Goal: Task Accomplishment & Management: Use online tool/utility

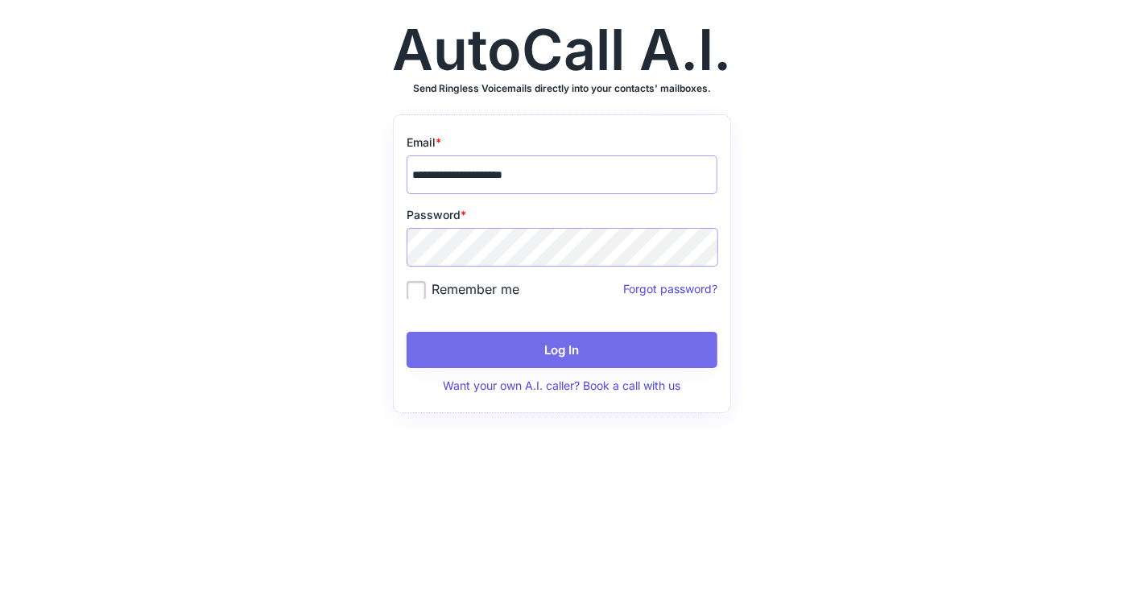
click at [536, 345] on button "Log In" at bounding box center [562, 350] width 311 height 36
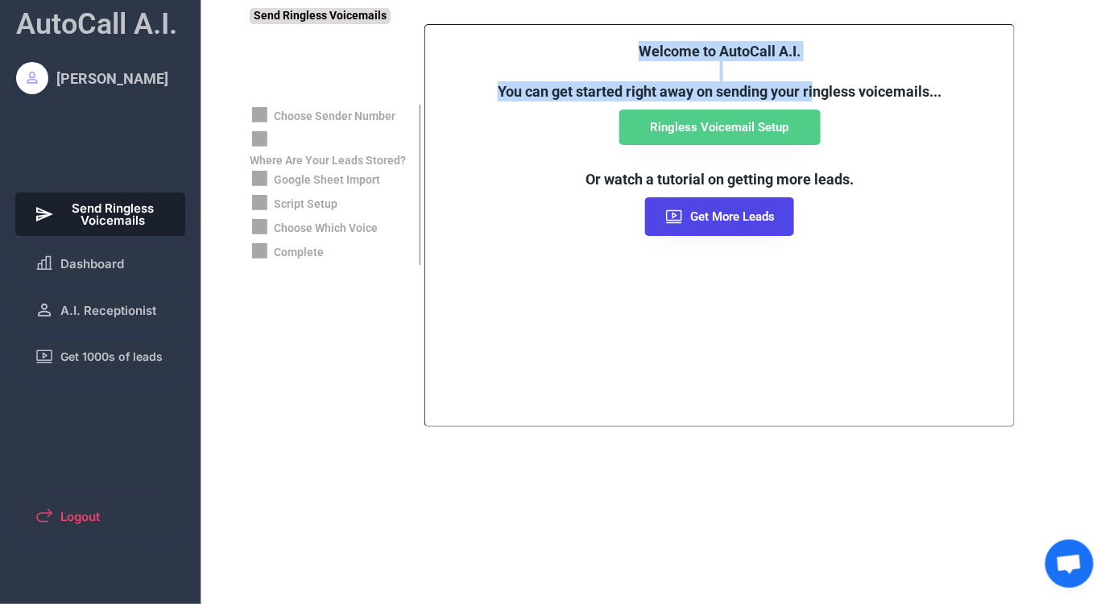
drag, startPoint x: 642, startPoint y: 50, endPoint x: 815, endPoint y: 90, distance: 177.7
click at [815, 90] on font "Welcome to AutoCall A.I. You can get started right away on sending your ringles…" at bounding box center [720, 71] width 444 height 57
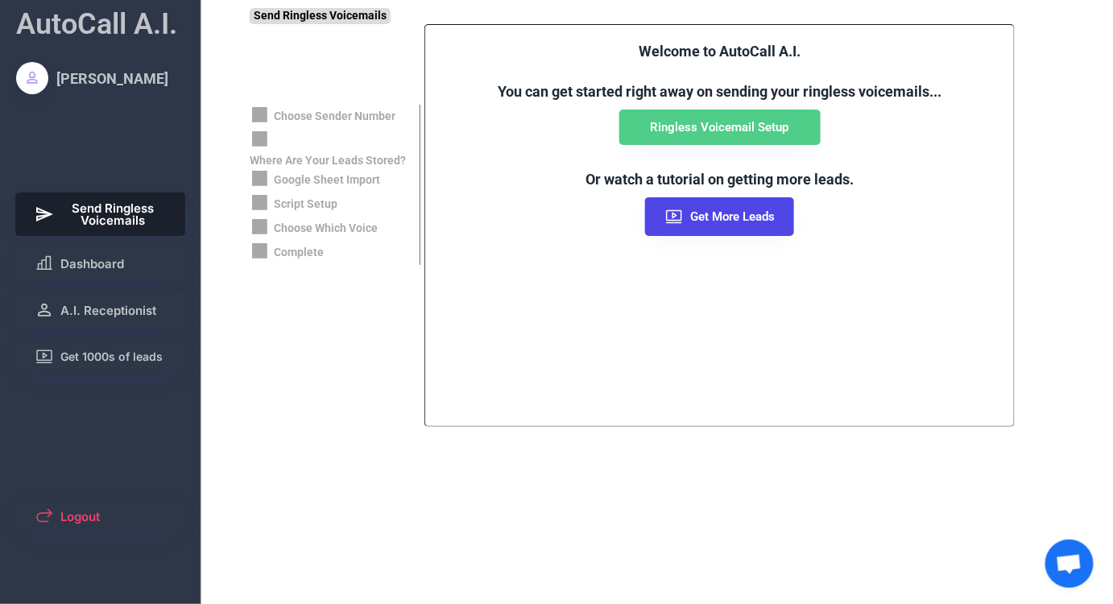
click at [552, 228] on div "Welcome to AutoCall A.I. You can get started right away on sending your ringles…" at bounding box center [719, 139] width 556 height 196
click at [104, 258] on span "Dashboard" at bounding box center [92, 264] width 64 height 12
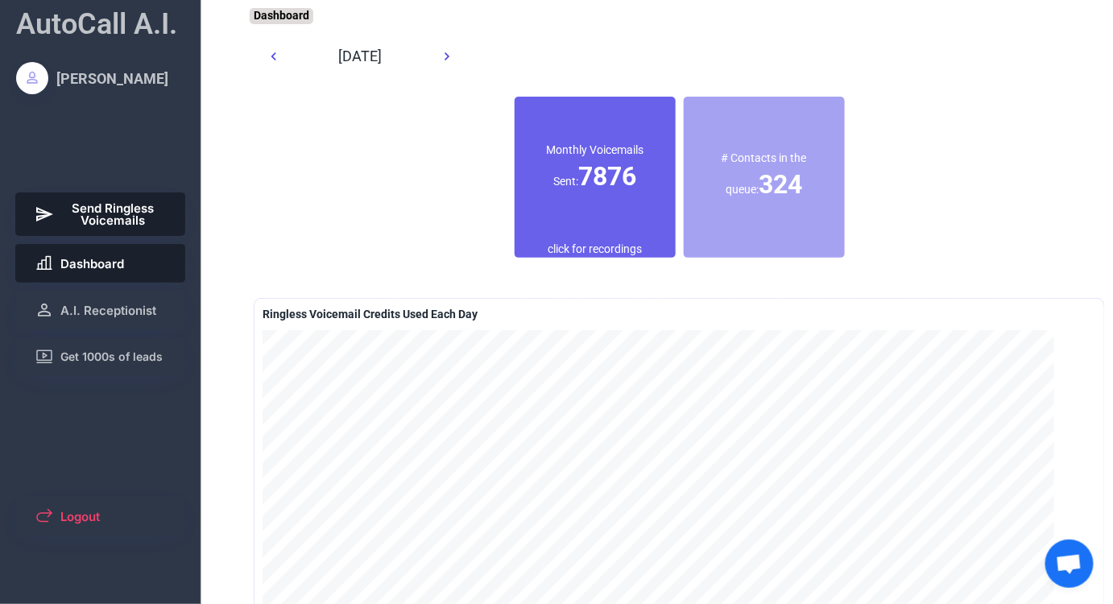
click at [101, 223] on span "Send Ringless Voicemails" at bounding box center [113, 214] width 106 height 24
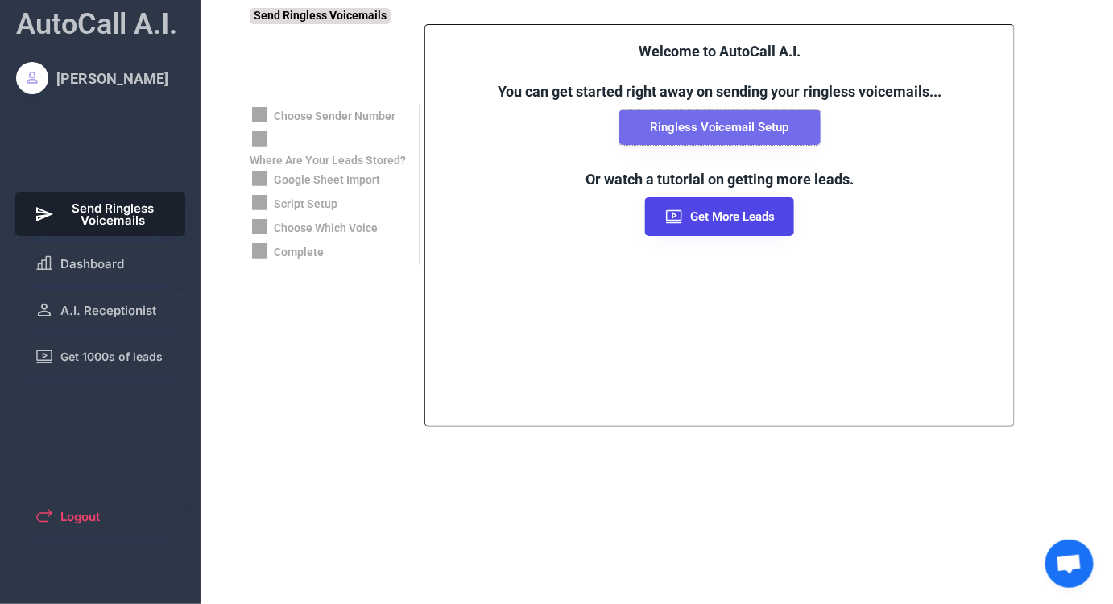
click at [701, 130] on button "Ringless Voicemail Setup" at bounding box center [719, 127] width 201 height 35
select select "**********"
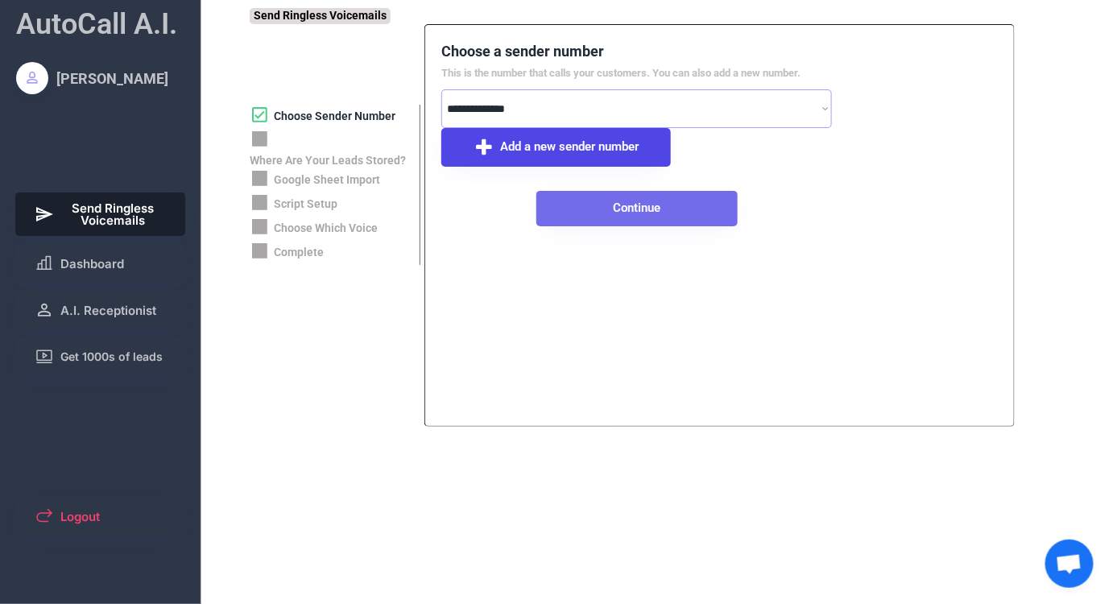
click at [602, 211] on button "Continue" at bounding box center [636, 208] width 201 height 35
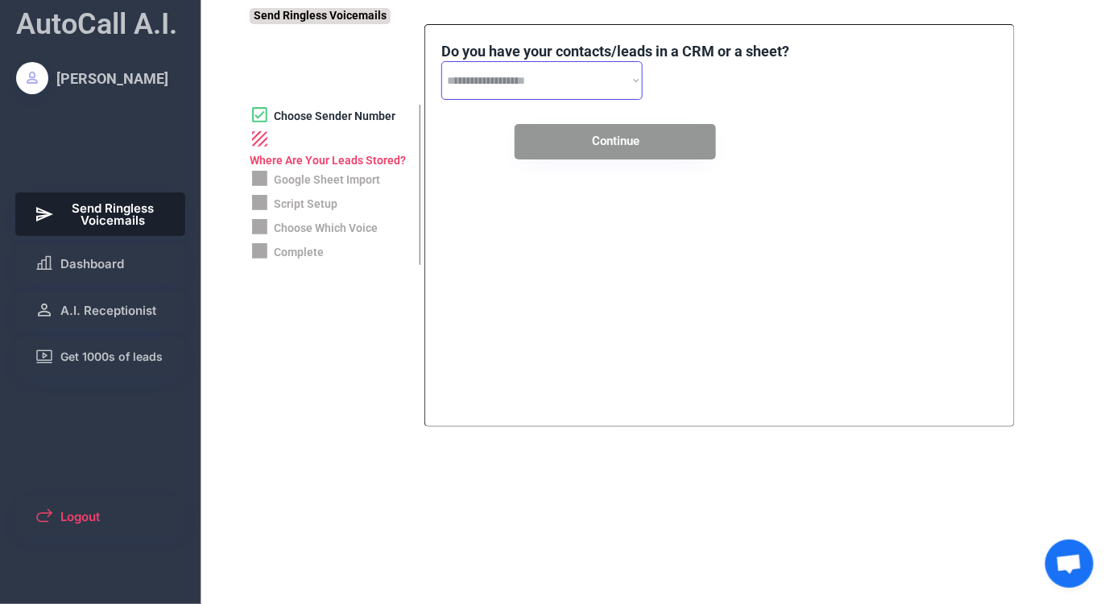
click at [546, 85] on select "**********" at bounding box center [541, 80] width 201 height 39
select select "**********"
click at [441, 61] on select "**********" at bounding box center [541, 80] width 201 height 39
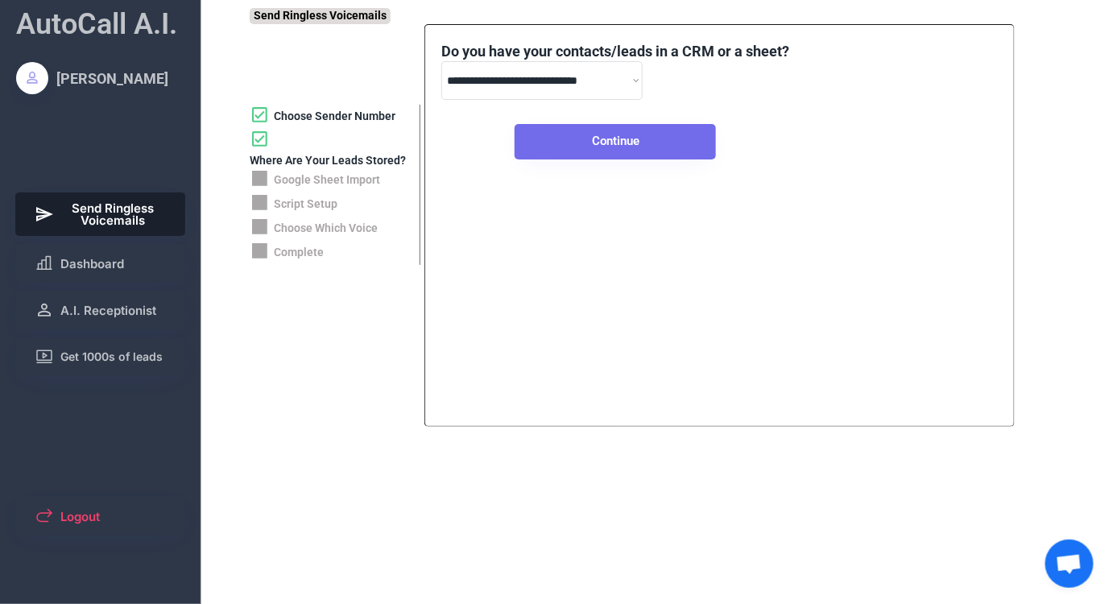
click at [560, 139] on button "Continue" at bounding box center [615, 141] width 201 height 35
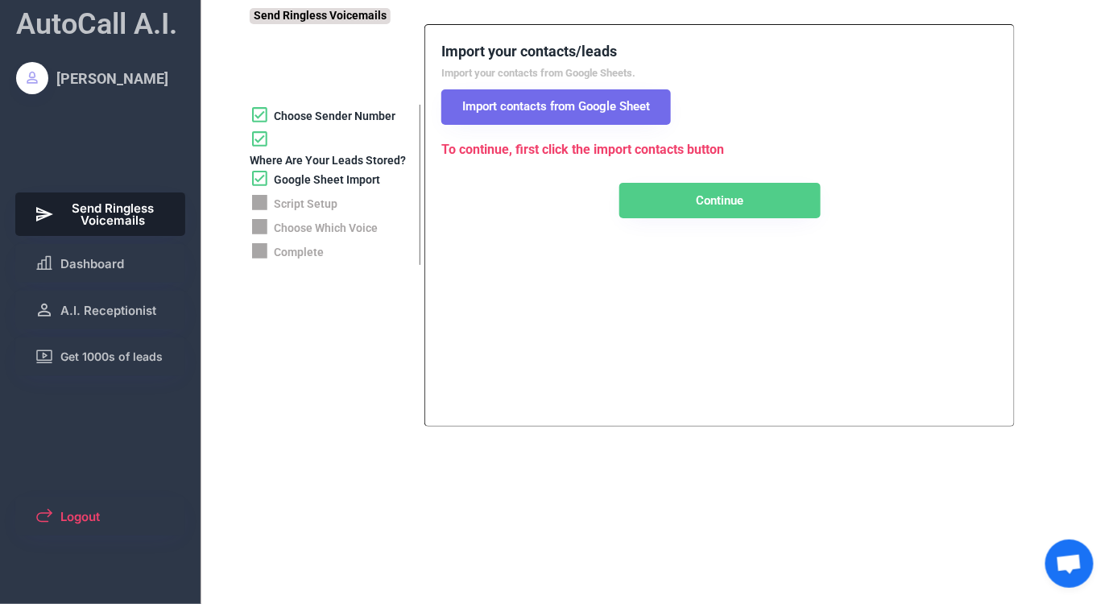
click at [552, 114] on button "Import contacts from Google Sheet" at bounding box center [555, 106] width 229 height 35
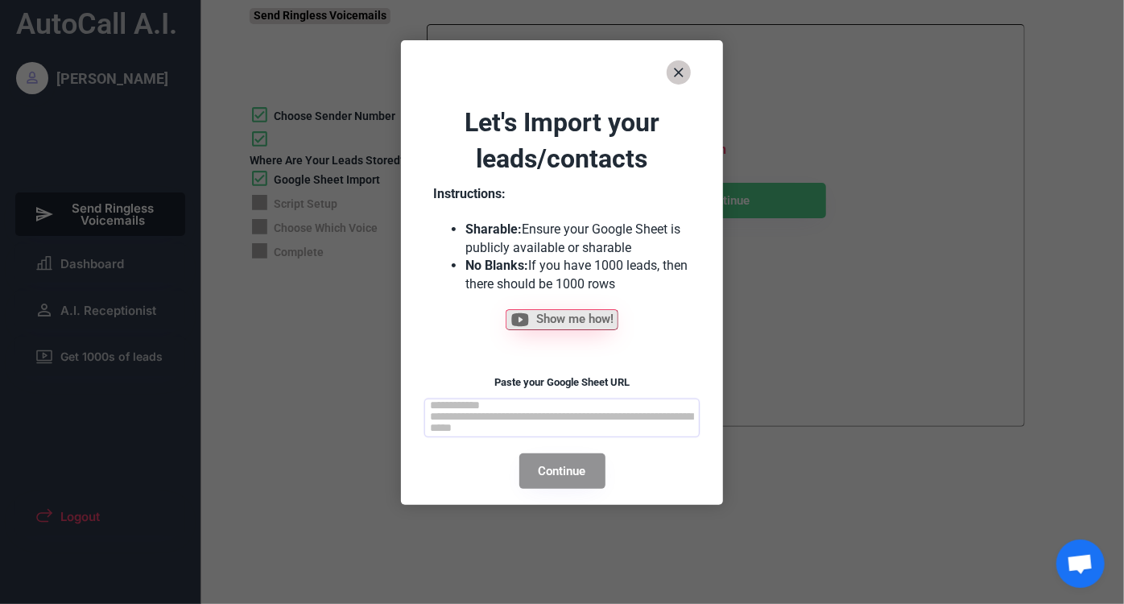
click at [566, 417] on textarea at bounding box center [561, 418] width 275 height 39
paste textarea "**********"
click at [572, 429] on textarea "**********" at bounding box center [561, 418] width 275 height 39
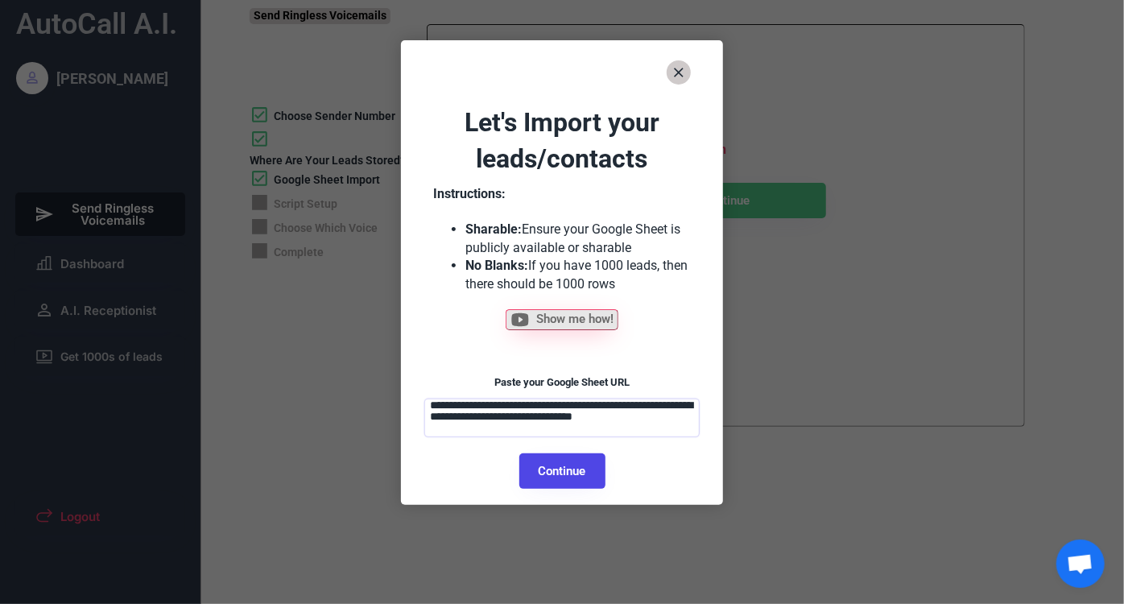
type textarea "**********"
click at [572, 478] on button "Continue" at bounding box center [562, 470] width 86 height 35
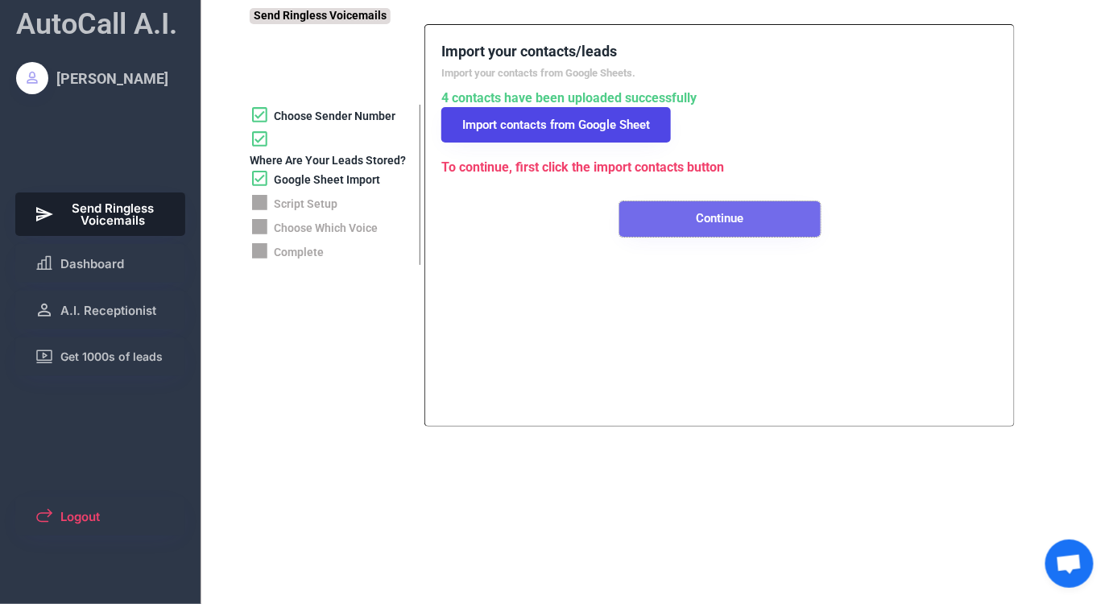
click at [670, 228] on button "Continue" at bounding box center [719, 218] width 201 height 35
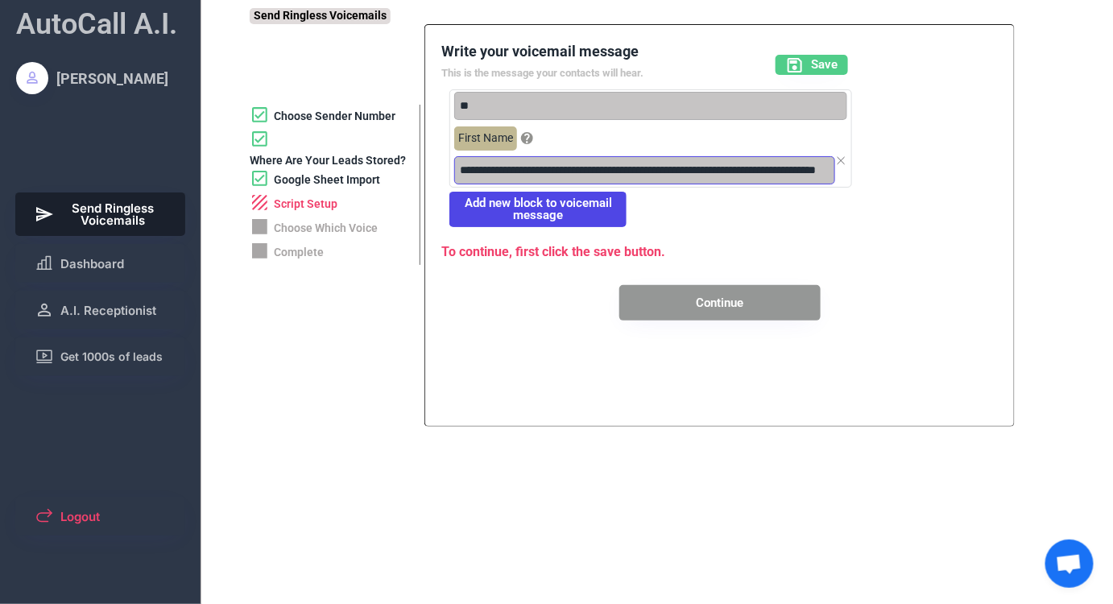
click at [482, 169] on input "input" at bounding box center [644, 170] width 381 height 28
click at [476, 170] on input "input" at bounding box center [644, 170] width 381 height 28
click at [611, 168] on input "input" at bounding box center [644, 170] width 381 height 28
click at [606, 169] on input "input" at bounding box center [644, 170] width 381 height 28
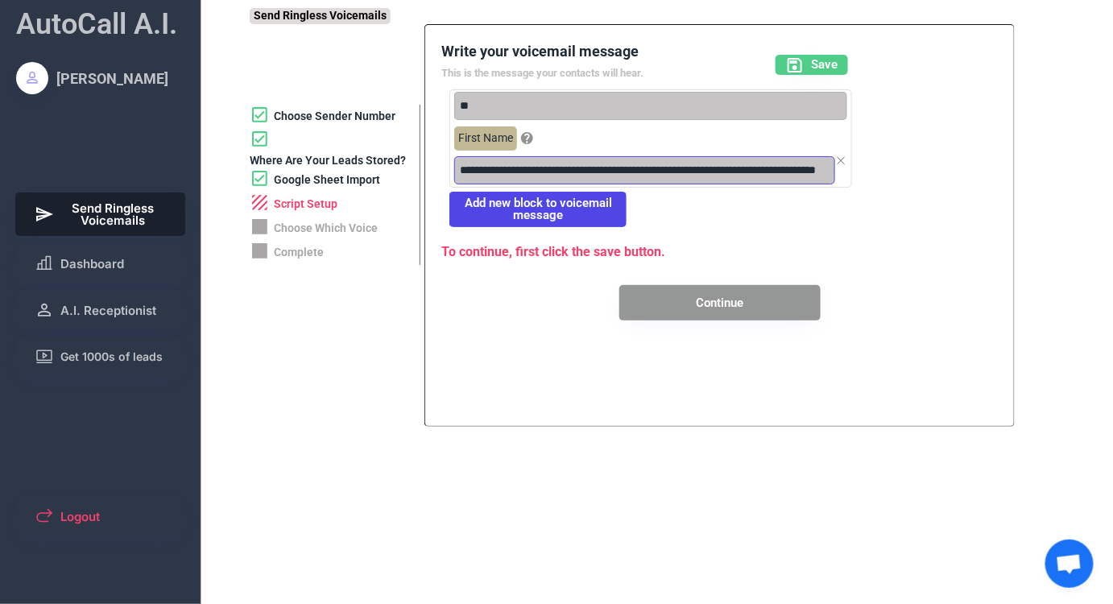
click at [734, 171] on input "input" at bounding box center [644, 170] width 381 height 28
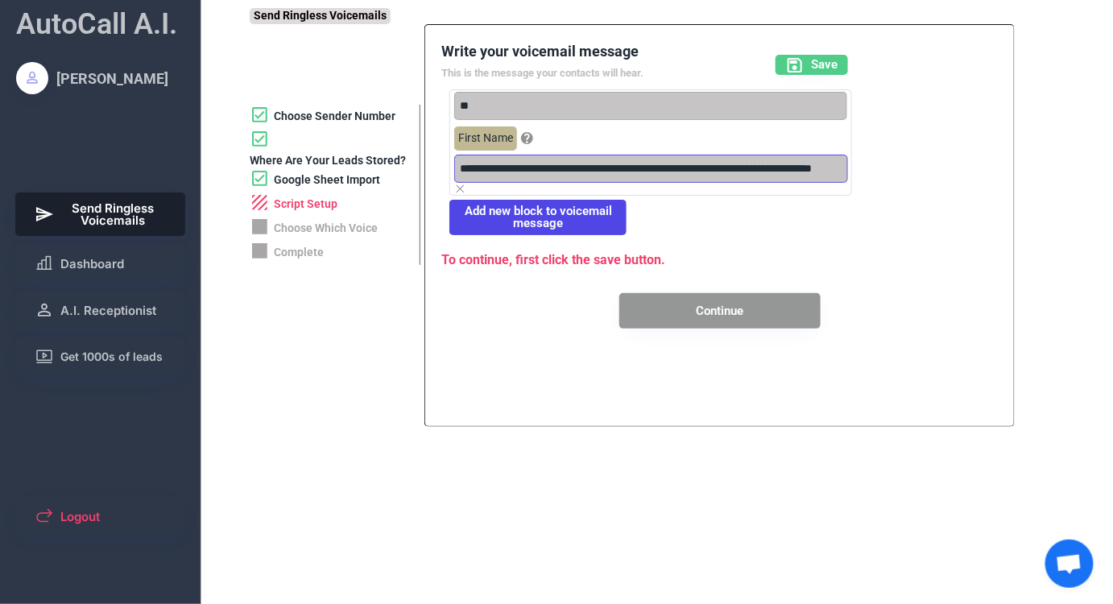
drag, startPoint x: 562, startPoint y: 171, endPoint x: 877, endPoint y: 194, distance: 315.7
click at [877, 194] on div "Write your voicemail message This is the message your contacts will hear. Save …" at bounding box center [719, 185] width 556 height 288
click at [587, 172] on input "input" at bounding box center [645, 169] width 382 height 28
click at [530, 166] on input "input" at bounding box center [645, 169] width 382 height 28
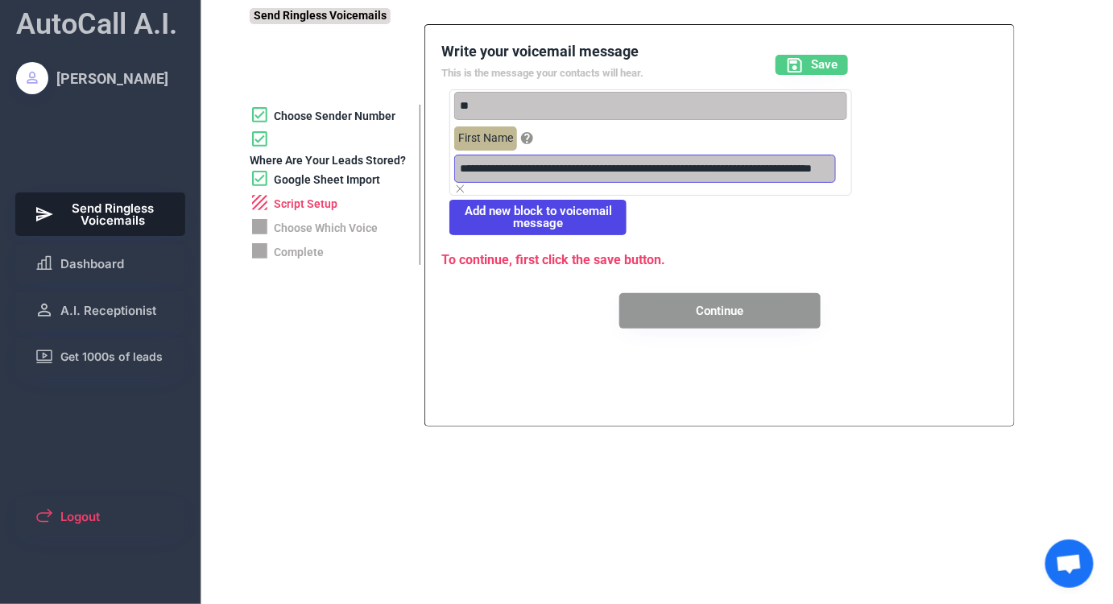
click at [530, 166] on input "input" at bounding box center [645, 169] width 382 height 28
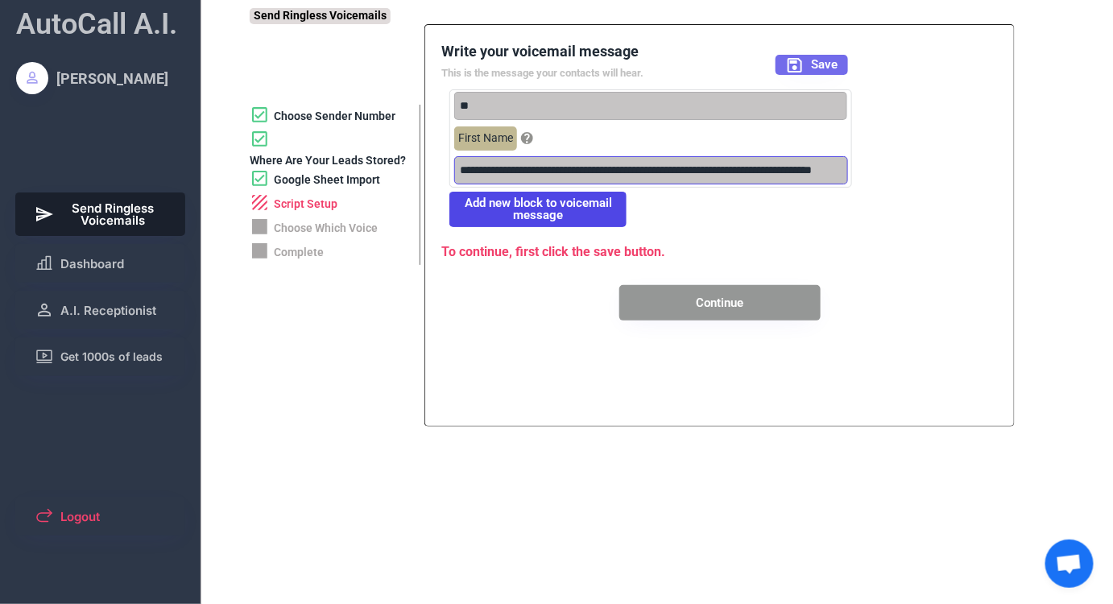
type input "**********"
click at [812, 67] on span "Save" at bounding box center [824, 65] width 27 height 12
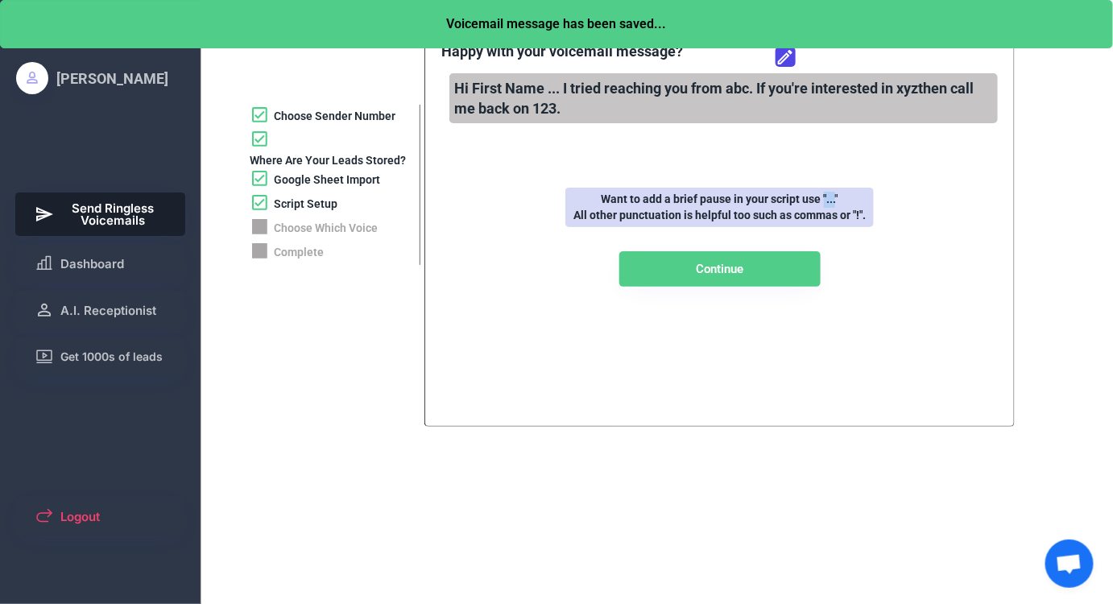
drag, startPoint x: 824, startPoint y: 201, endPoint x: 836, endPoint y: 202, distance: 12.1
click at [836, 202] on div "Want to add a brief pause in your script use "..." All other punctuation is hel…" at bounding box center [719, 207] width 308 height 39
click at [672, 271] on button "Continue" at bounding box center [719, 268] width 201 height 35
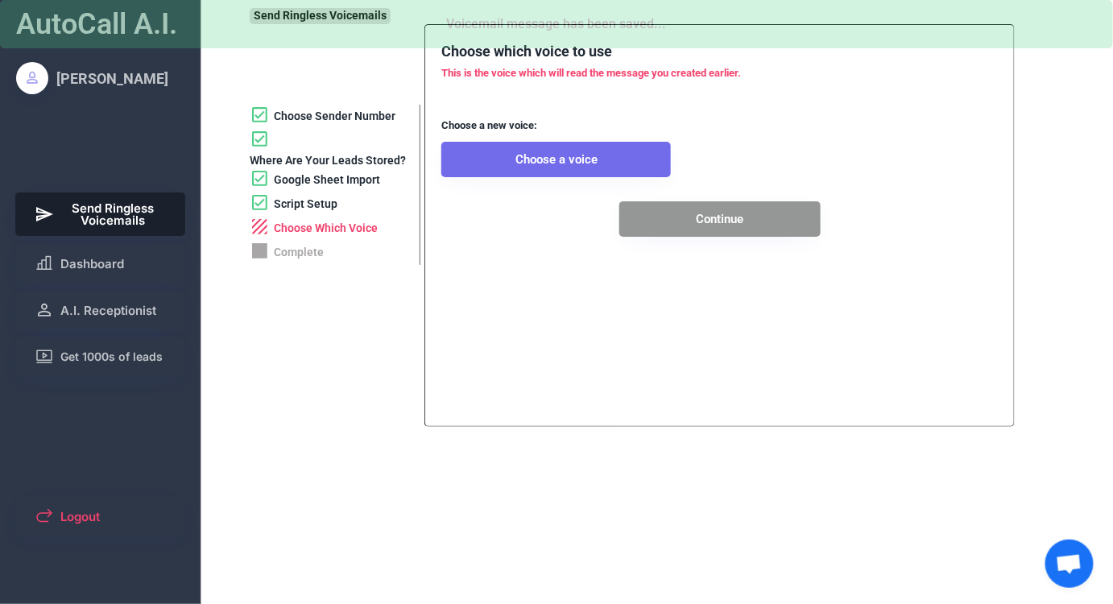
click at [520, 170] on button "Choose a voice" at bounding box center [555, 159] width 229 height 35
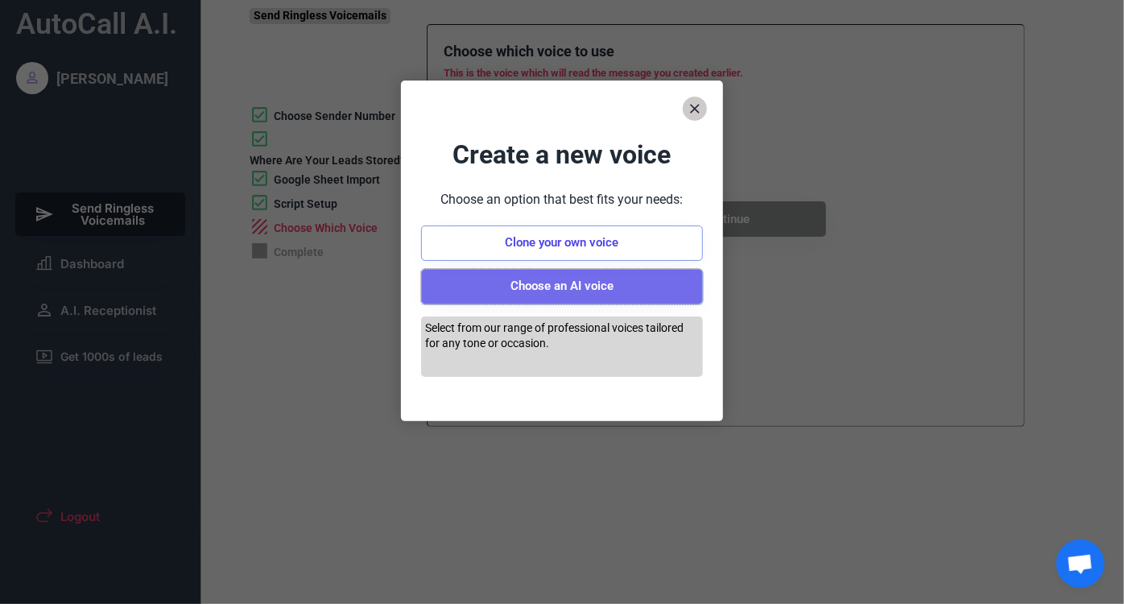
click at [582, 290] on button "Choose an AI voice" at bounding box center [562, 286] width 282 height 35
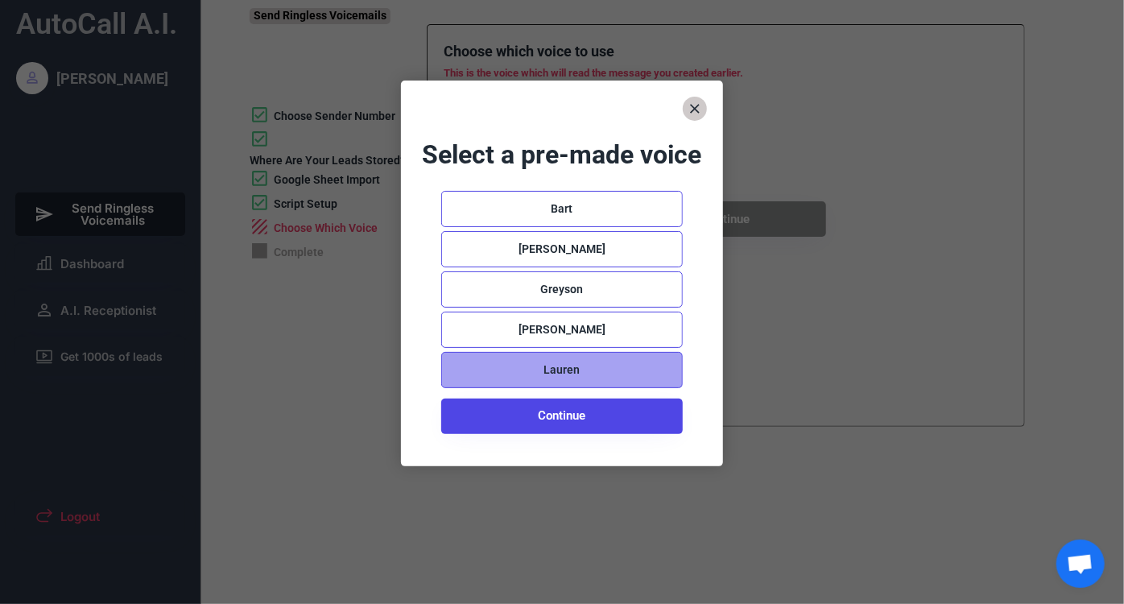
click at [468, 367] on div "Lauren" at bounding box center [562, 370] width 242 height 36
click at [473, 369] on use at bounding box center [477, 370] width 27 height 27
click at [473, 370] on use at bounding box center [477, 370] width 27 height 27
click at [475, 366] on icon at bounding box center [477, 370] width 32 height 32
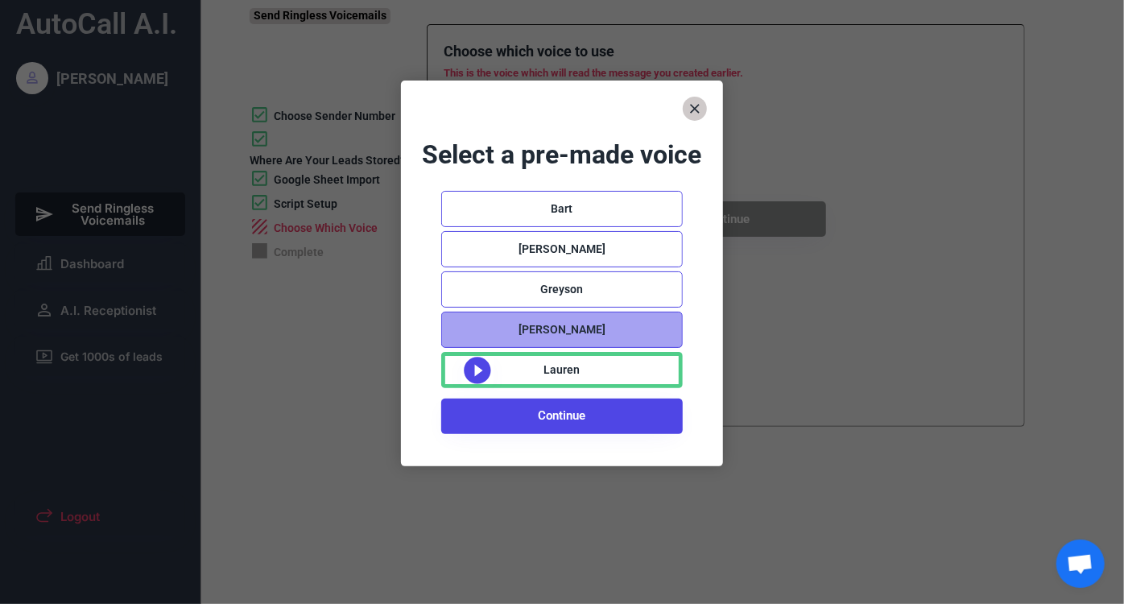
click at [523, 331] on div "Abigail" at bounding box center [562, 330] width 242 height 36
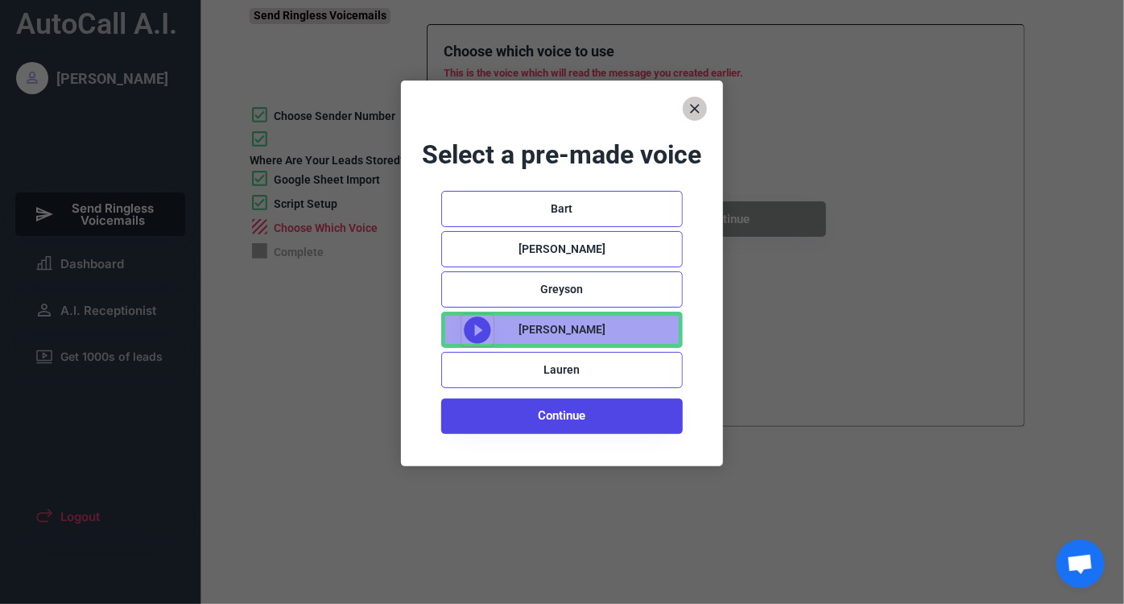
click at [477, 327] on icon at bounding box center [477, 330] width 32 height 32
click at [700, 106] on icon at bounding box center [695, 109] width 16 height 16
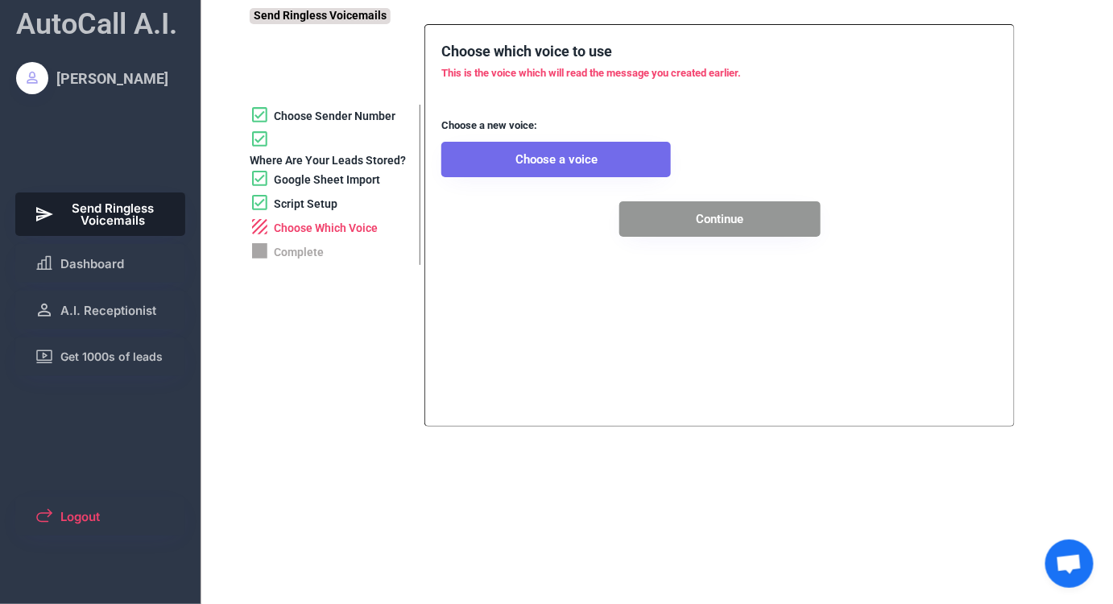
click at [544, 166] on button "Choose a voice" at bounding box center [555, 159] width 229 height 35
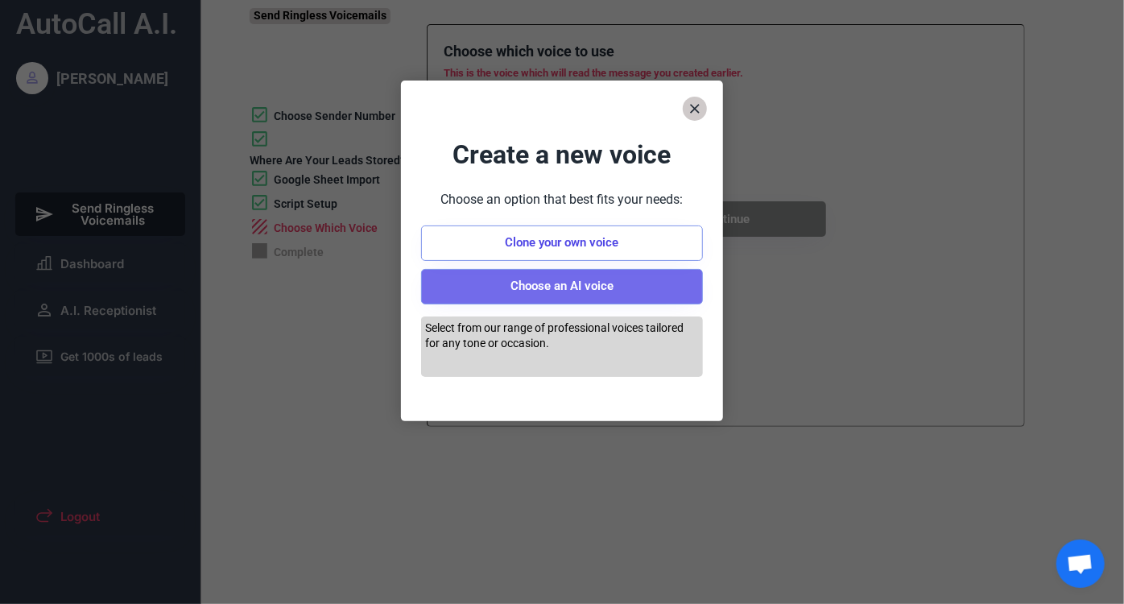
click at [526, 295] on button "Choose an AI voice" at bounding box center [562, 286] width 282 height 35
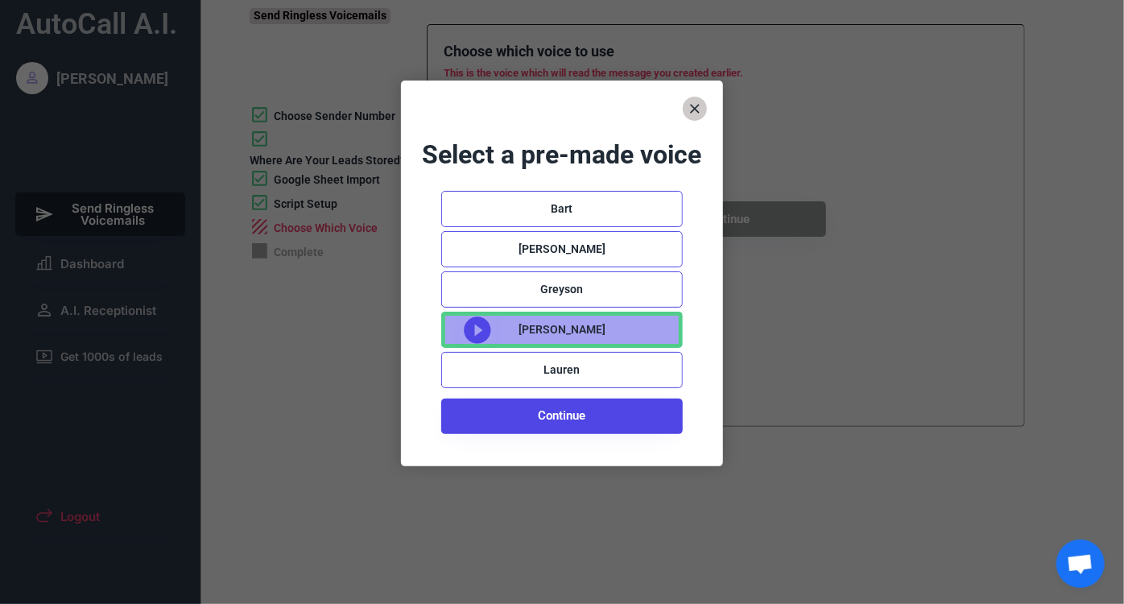
click at [472, 336] on use at bounding box center [477, 329] width 27 height 27
click at [809, 395] on div at bounding box center [562, 302] width 1124 height 604
click at [480, 327] on use at bounding box center [477, 329] width 27 height 27
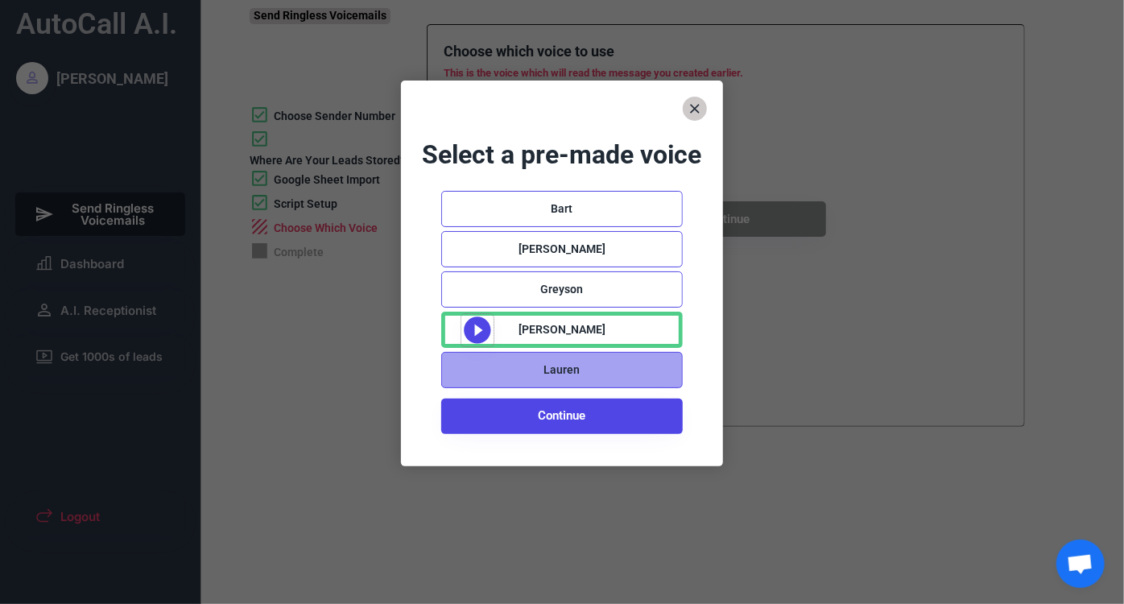
click at [469, 367] on div "Lauren" at bounding box center [562, 370] width 242 height 36
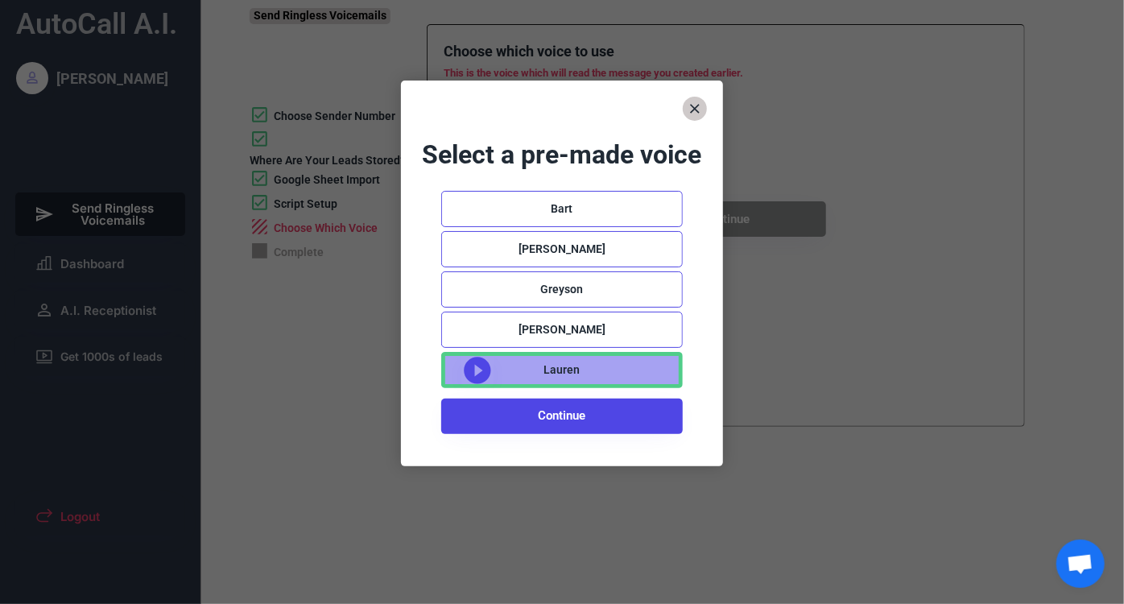
click at [469, 367] on use at bounding box center [477, 370] width 27 height 27
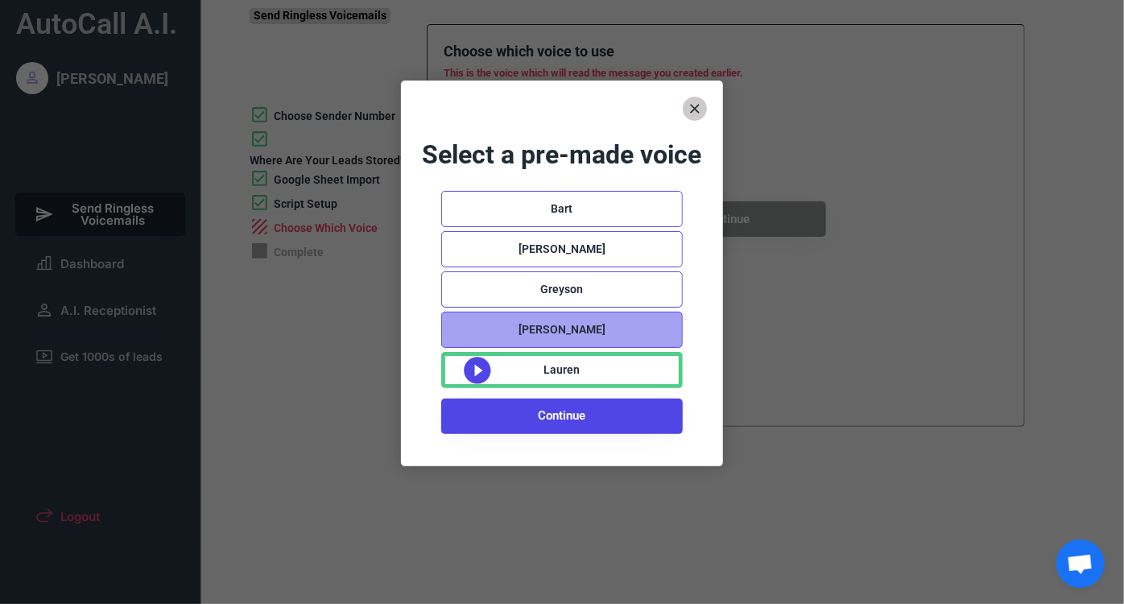
click at [478, 324] on div "Abigail" at bounding box center [562, 330] width 242 height 36
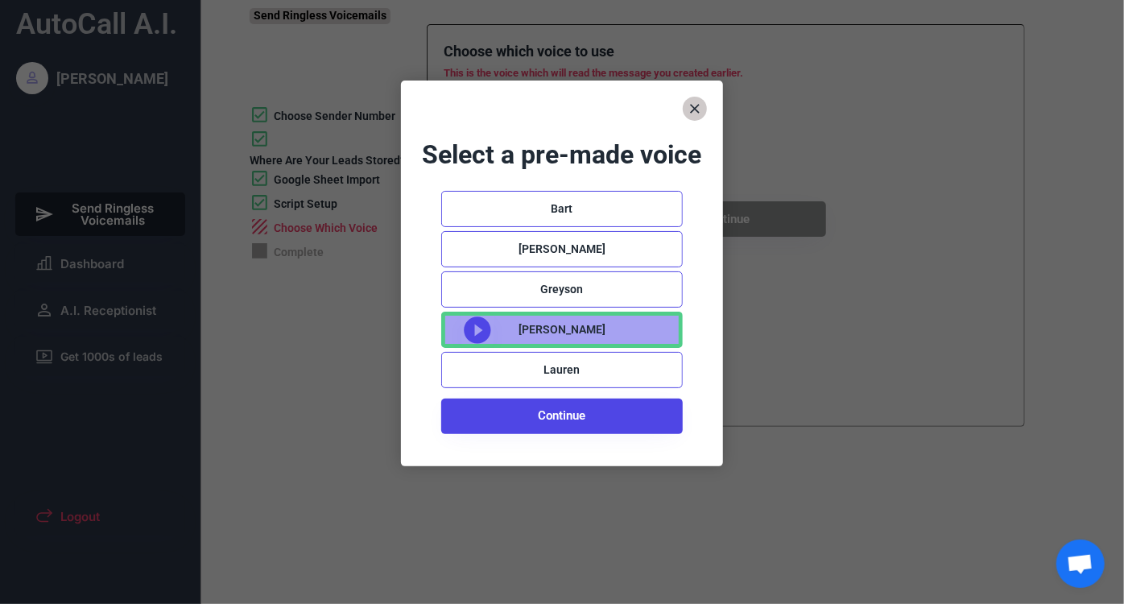
click at [480, 329] on icon at bounding box center [477, 330] width 32 height 32
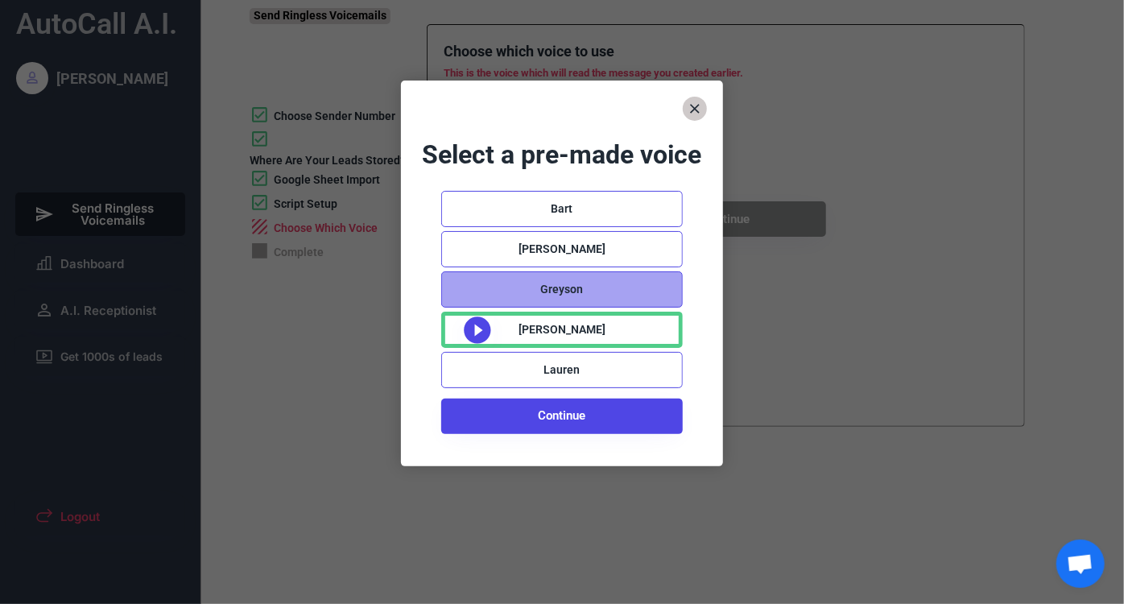
click at [477, 283] on div "Greyson" at bounding box center [562, 289] width 242 height 36
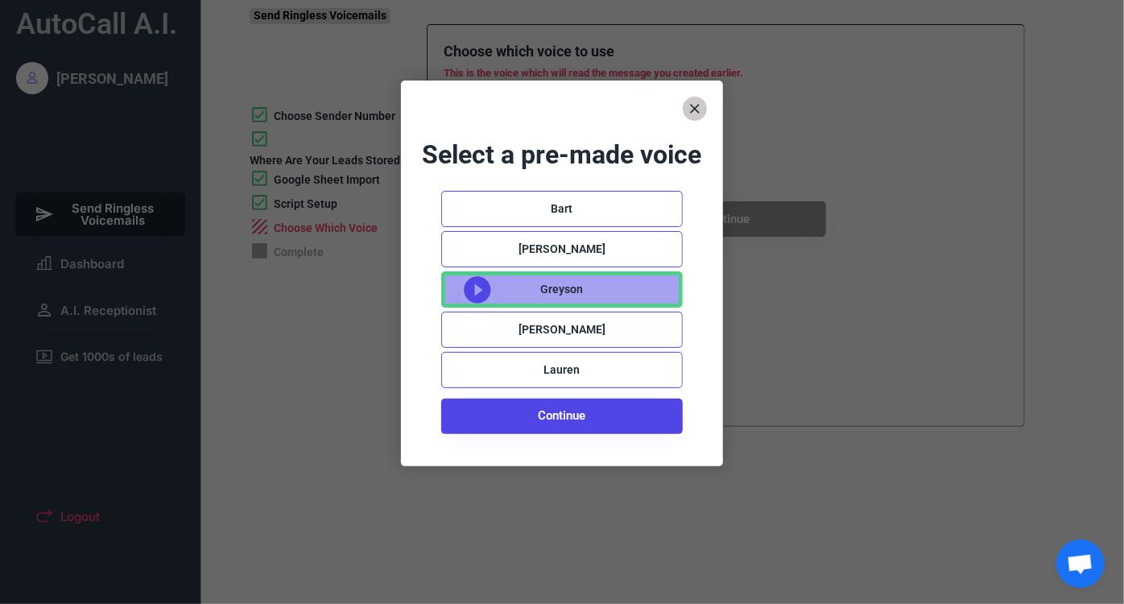
click at [477, 283] on use at bounding box center [477, 289] width 27 height 27
click at [477, 289] on icon at bounding box center [477, 290] width 32 height 32
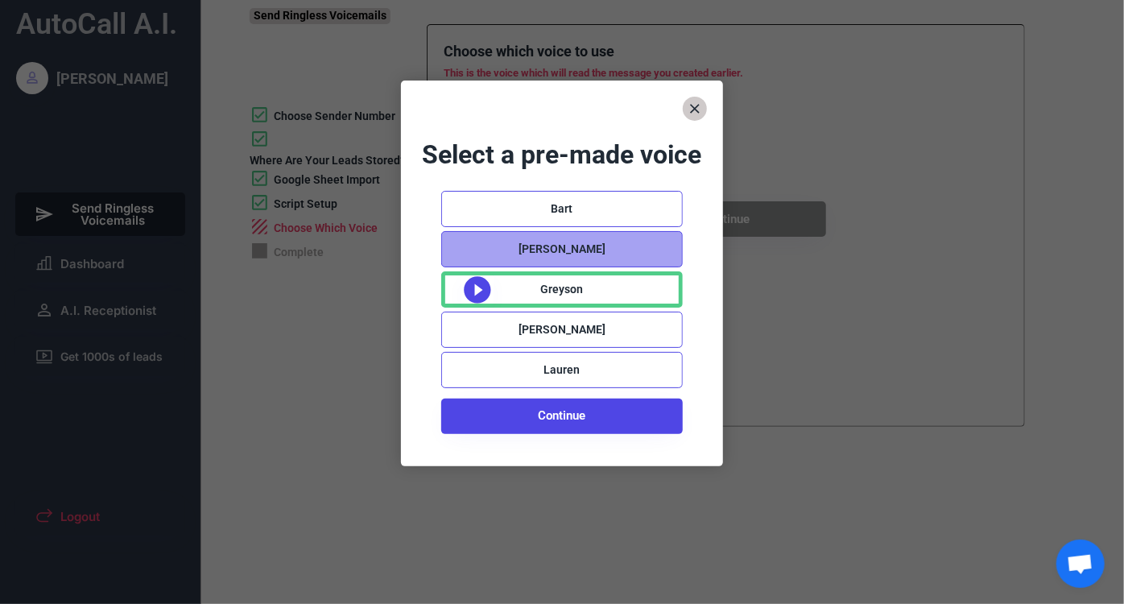
click at [474, 242] on div "Mason" at bounding box center [562, 249] width 242 height 36
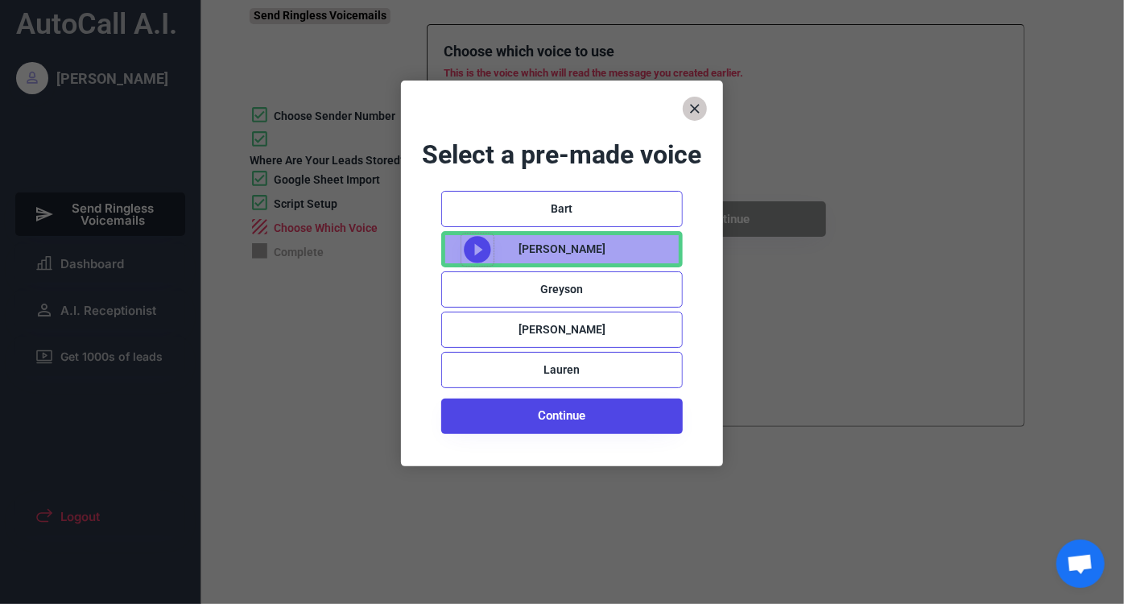
click at [478, 247] on icon at bounding box center [477, 250] width 32 height 32
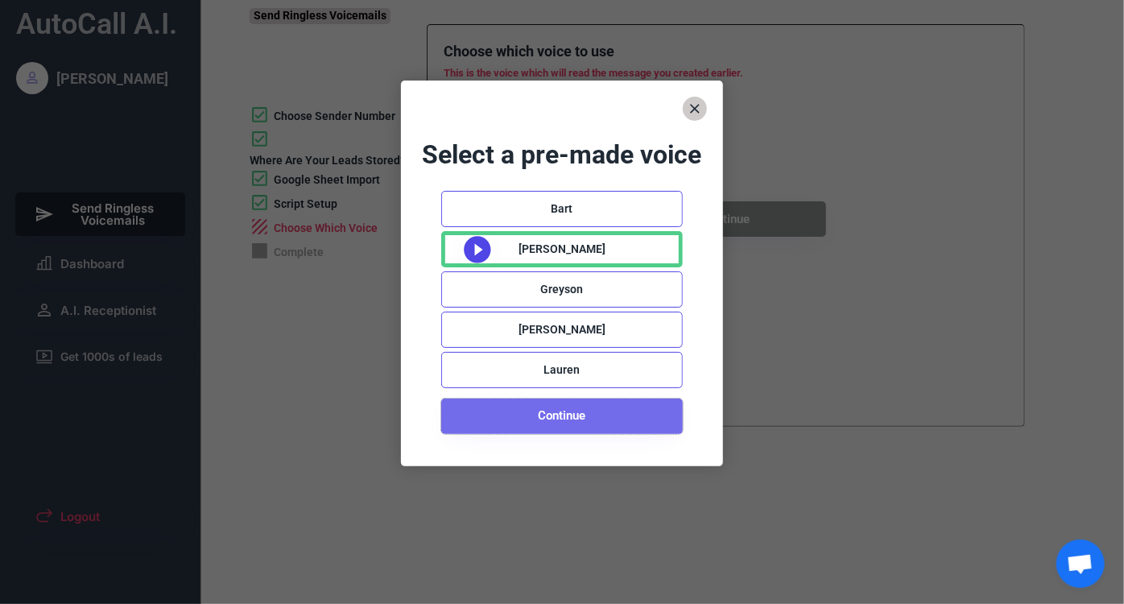
click at [554, 420] on button "Continue" at bounding box center [562, 416] width 242 height 35
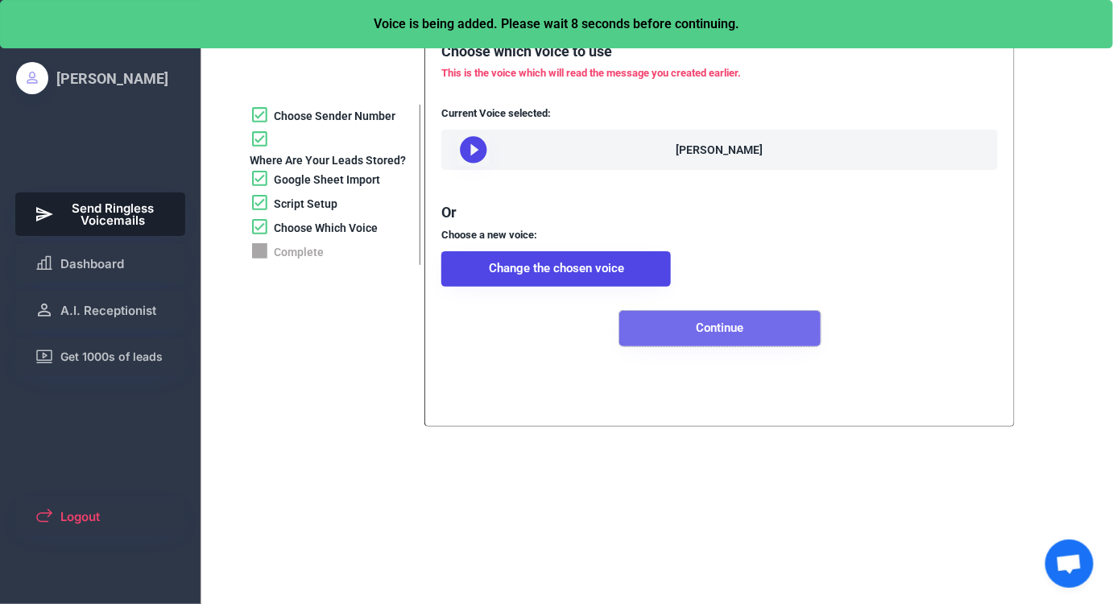
click at [705, 346] on button "Continue" at bounding box center [719, 328] width 201 height 35
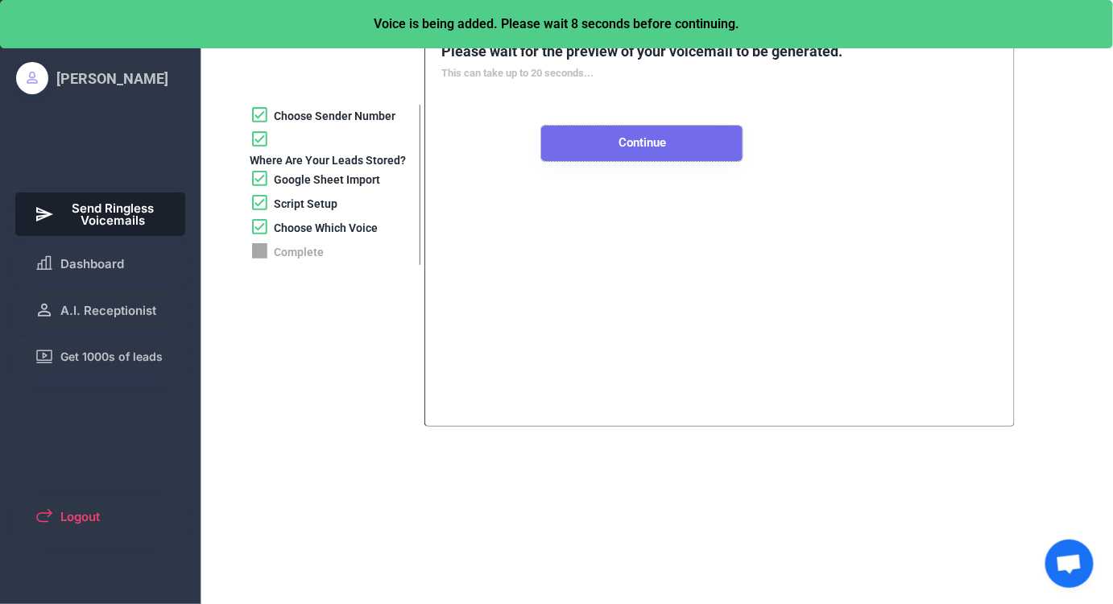
click at [614, 143] on button "Continue" at bounding box center [641, 143] width 201 height 35
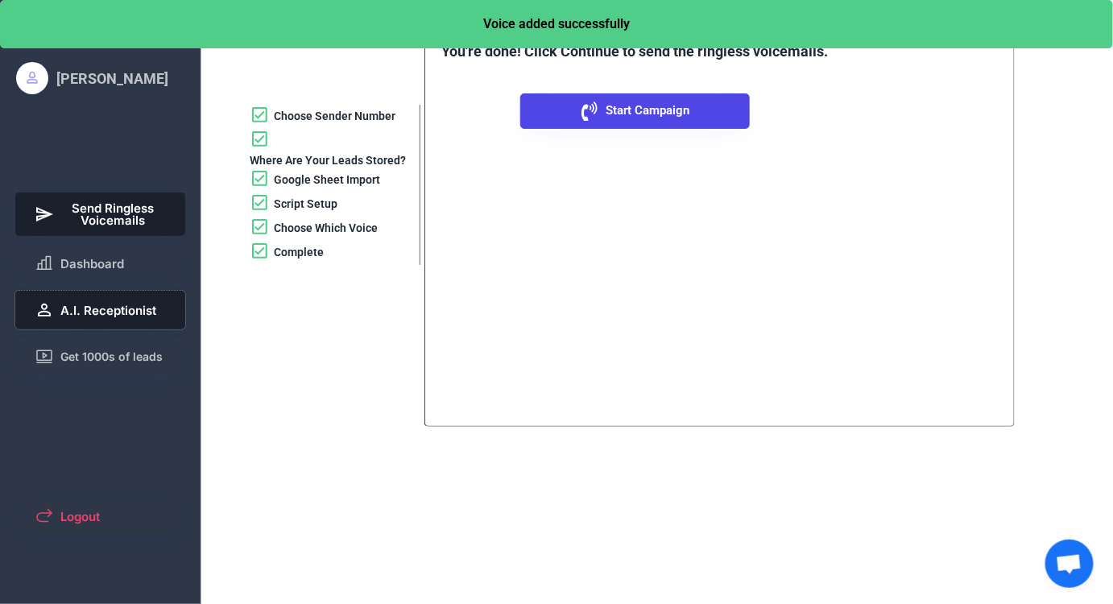
click at [110, 304] on span "A.I. Receptionist" at bounding box center [108, 310] width 96 height 12
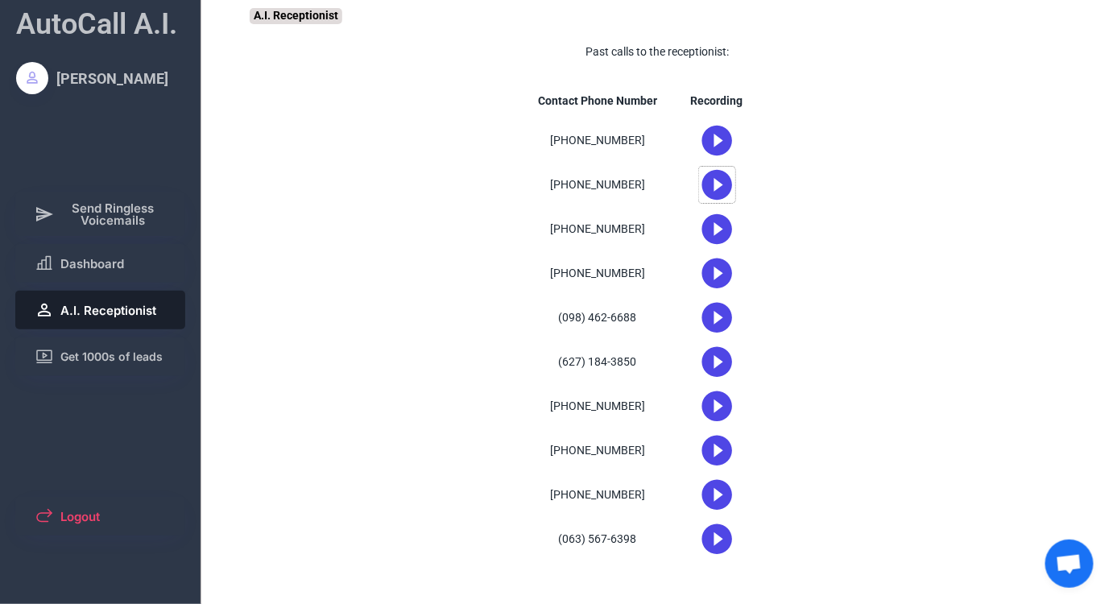
click at [717, 188] on use at bounding box center [717, 185] width 31 height 31
click at [715, 186] on icon at bounding box center [717, 185] width 36 height 36
click at [715, 184] on icon at bounding box center [717, 185] width 36 height 36
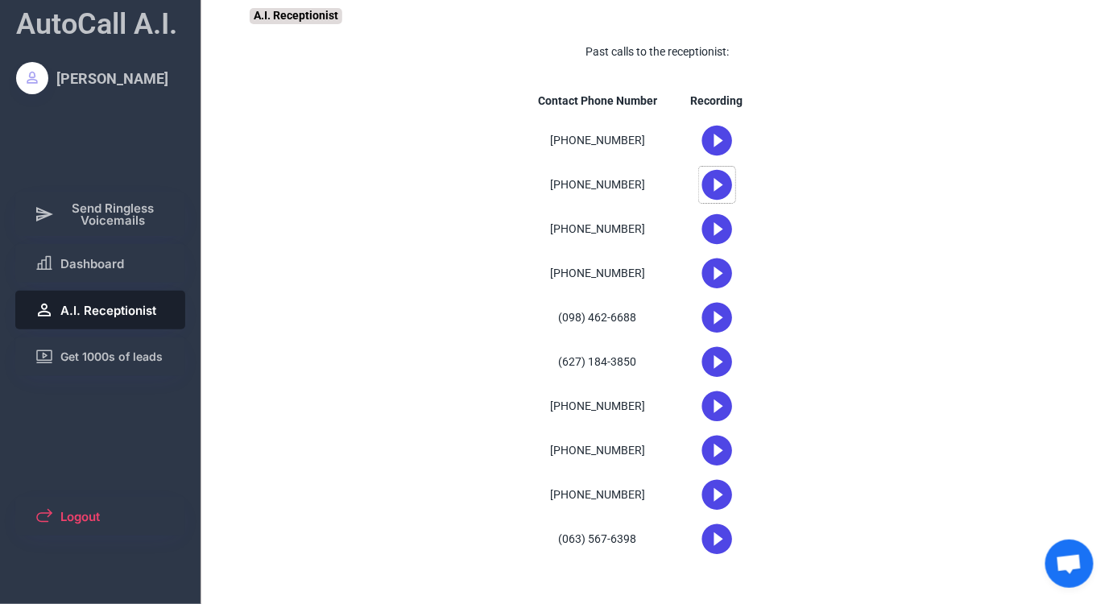
click at [721, 136] on use at bounding box center [717, 141] width 31 height 31
click at [721, 136] on icon at bounding box center [717, 140] width 36 height 36
click at [721, 136] on use at bounding box center [717, 141] width 31 height 31
click at [721, 136] on icon at bounding box center [717, 140] width 36 height 36
click at [715, 139] on icon at bounding box center [717, 140] width 36 height 36
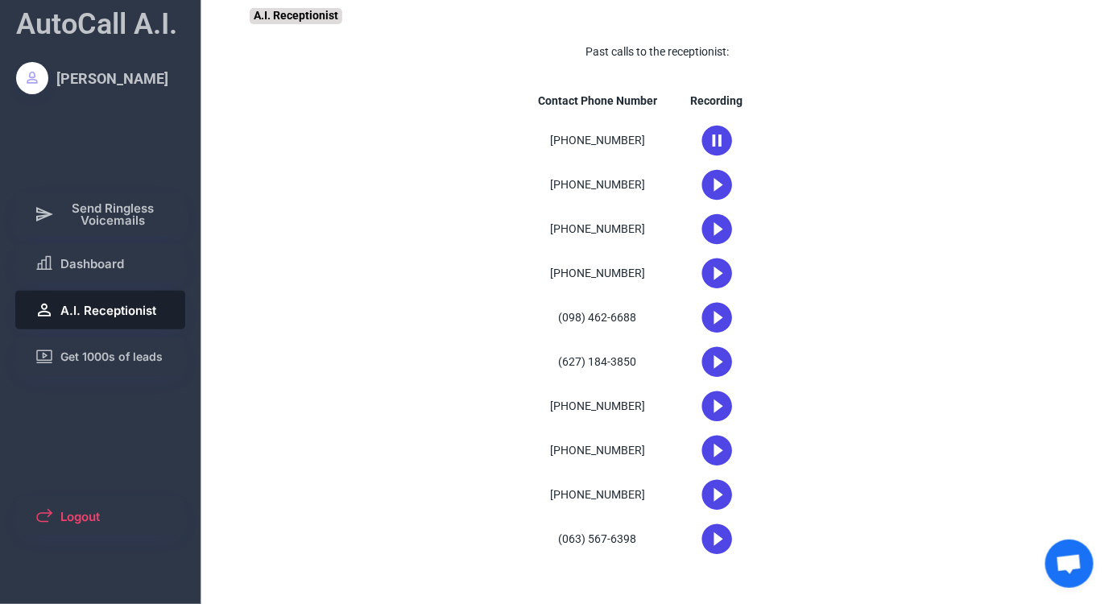
click at [713, 147] on use at bounding box center [717, 141] width 31 height 31
click at [100, 230] on button "Send Ringless Voicemails" at bounding box center [100, 213] width 171 height 43
